Goal: Download file/media

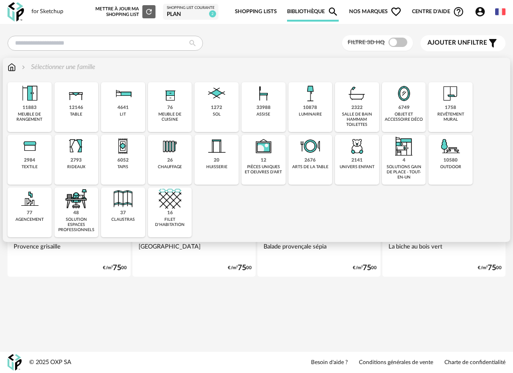
click at [264, 107] on div "33988" at bounding box center [264, 108] width 14 height 6
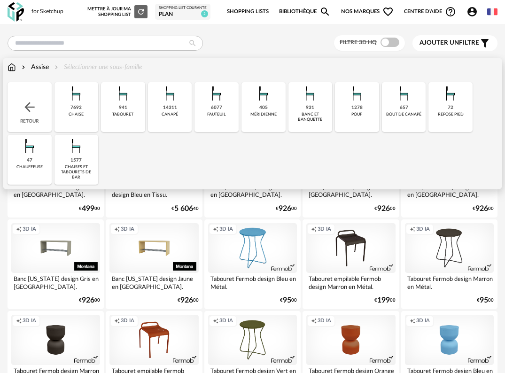
click at [82, 112] on div "chaise" at bounding box center [76, 114] width 15 height 5
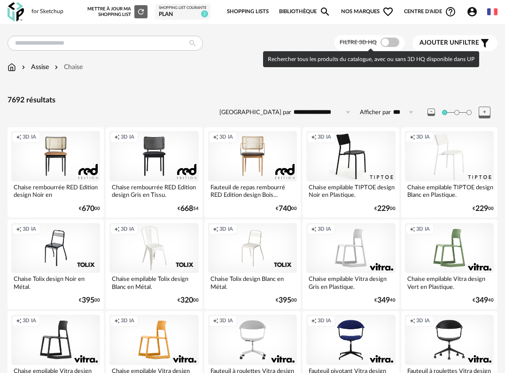
click at [391, 44] on span at bounding box center [390, 42] width 19 height 9
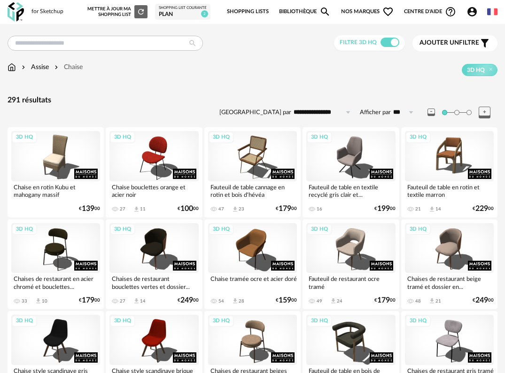
click at [452, 45] on span "Ajouter un" at bounding box center [439, 42] width 39 height 7
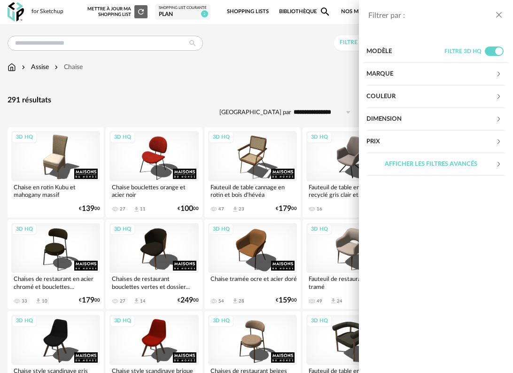
click at [426, 95] on div "Couleur" at bounding box center [431, 97] width 129 height 23
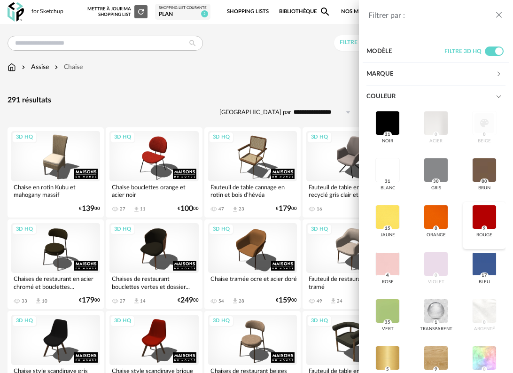
click at [475, 217] on div at bounding box center [485, 217] width 24 height 24
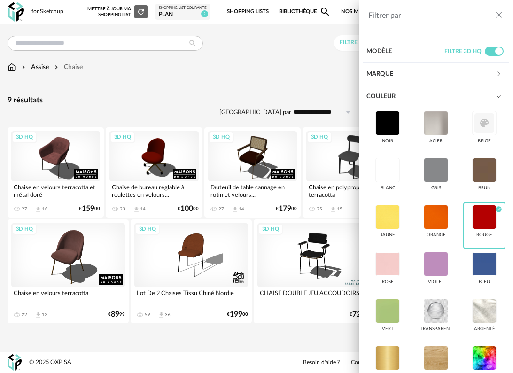
click at [499, 16] on icon "close drawer" at bounding box center [499, 14] width 9 height 9
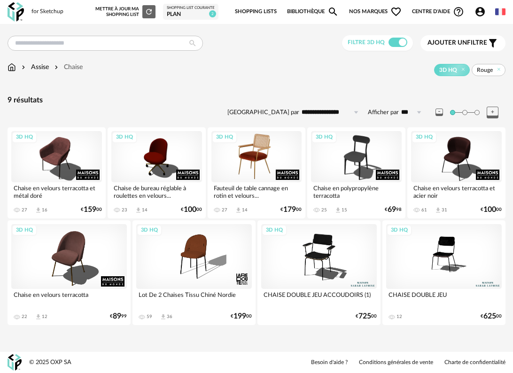
click at [259, 150] on div "3D HQ" at bounding box center [257, 156] width 91 height 51
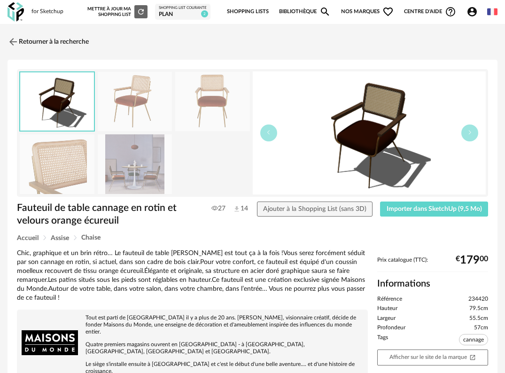
click at [122, 109] on img at bounding box center [135, 102] width 75 height 60
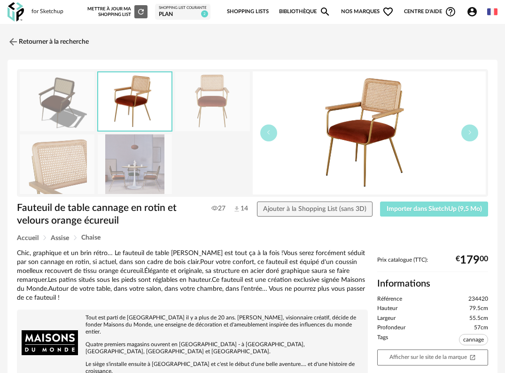
click at [418, 209] on span "Importer dans SketchUp (9,5 Mo)" at bounding box center [434, 209] width 95 height 7
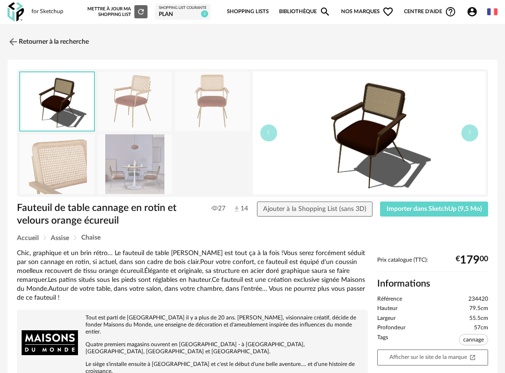
click at [125, 92] on img at bounding box center [135, 102] width 75 height 60
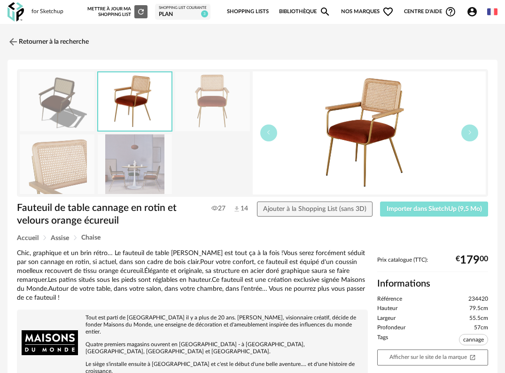
click at [462, 206] on span "Importer dans SketchUp (9,5 Mo)" at bounding box center [434, 209] width 95 height 7
